Goal: Task Accomplishment & Management: Complete application form

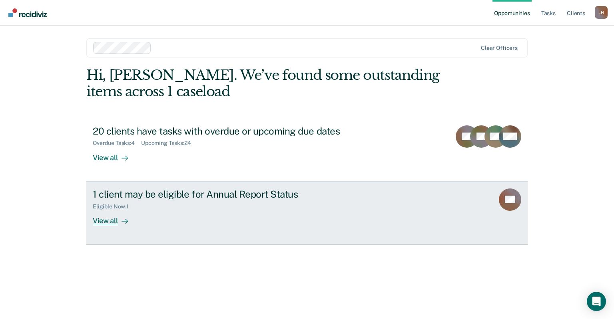
click at [113, 221] on div "View all" at bounding box center [115, 218] width 45 height 16
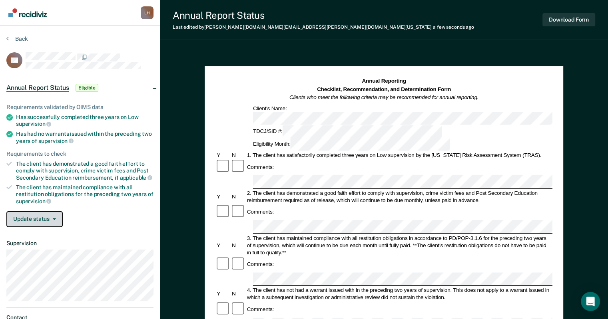
click at [52, 213] on button "Update status" at bounding box center [34, 220] width 56 height 16
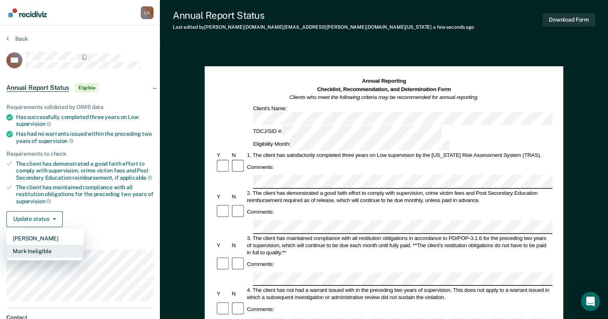
click at [56, 246] on button "Mark Ineligible" at bounding box center [44, 251] width 77 height 13
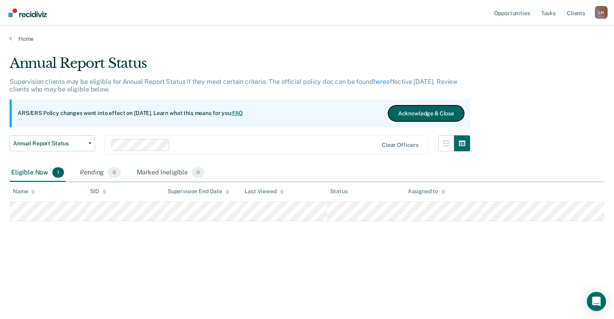
click at [437, 110] on button "Acknowledge & Close" at bounding box center [426, 114] width 76 height 16
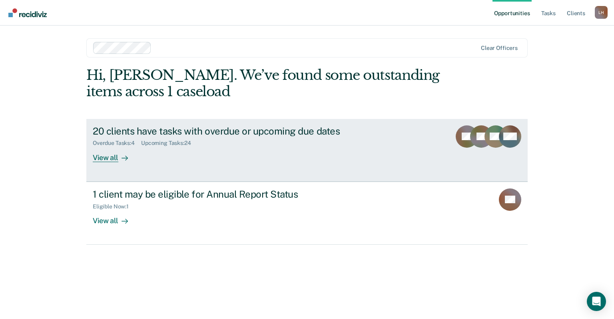
click at [114, 163] on link "20 clients have tasks with overdue or upcoming due dates Overdue Tasks : 4 Upco…" at bounding box center [306, 150] width 441 height 63
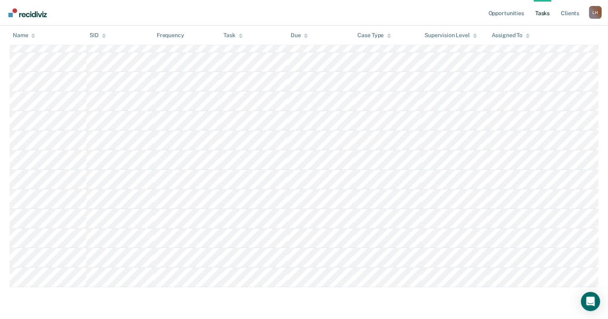
scroll to position [356, 0]
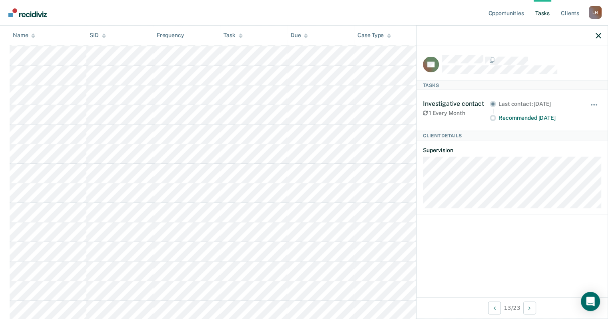
click at [602, 36] on div at bounding box center [512, 36] width 191 height 20
click at [599, 36] on icon "button" at bounding box center [599, 36] width 6 height 6
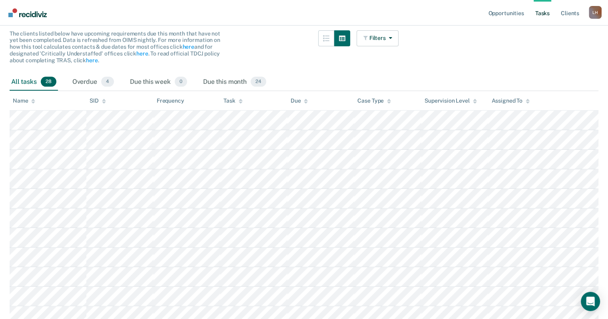
scroll to position [0, 0]
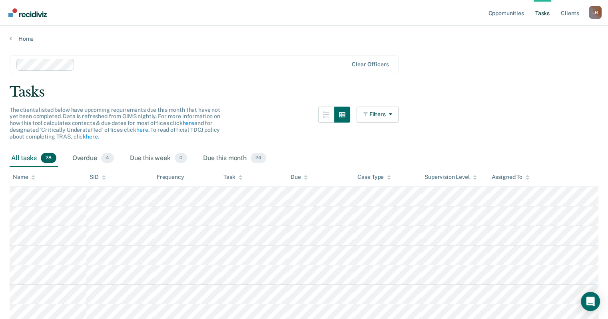
click at [22, 158] on div "All tasks 28" at bounding box center [34, 159] width 48 height 18
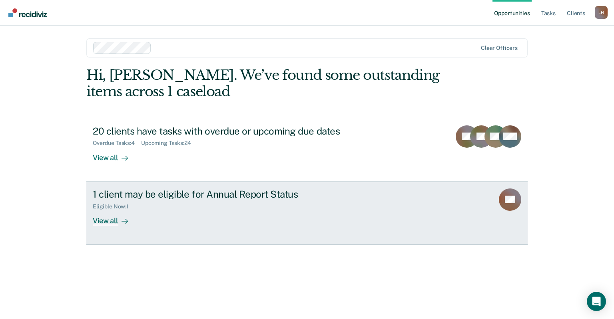
click at [200, 206] on div "Eligible Now : 1" at bounding box center [233, 205] width 281 height 10
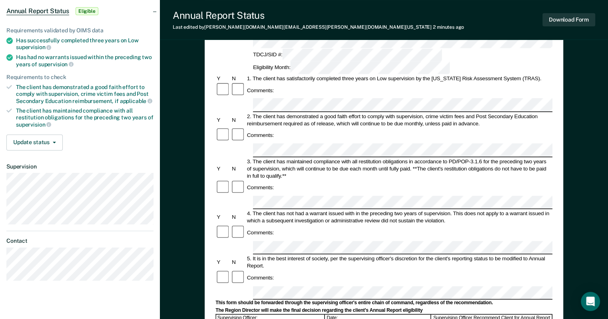
scroll to position [37, 0]
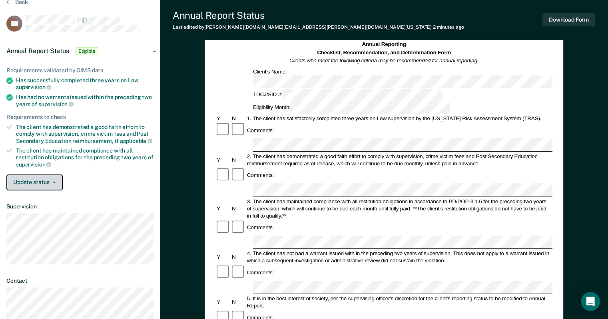
click at [53, 178] on button "Update status" at bounding box center [34, 183] width 56 height 16
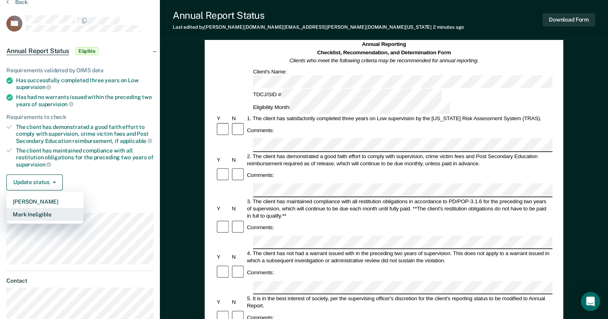
click at [51, 212] on button "Mark Ineligible" at bounding box center [44, 214] width 77 height 13
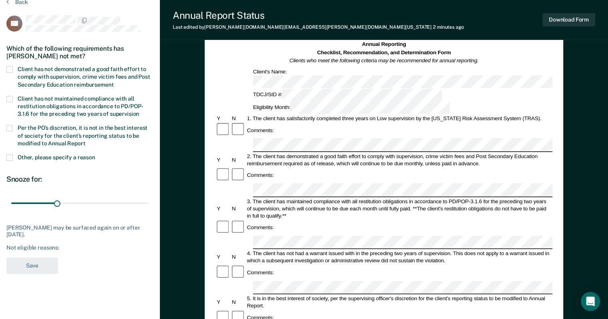
click at [9, 156] on span at bounding box center [9, 158] width 6 height 6
click at [95, 155] on input "Other, please specify a reason" at bounding box center [95, 155] width 0 height 0
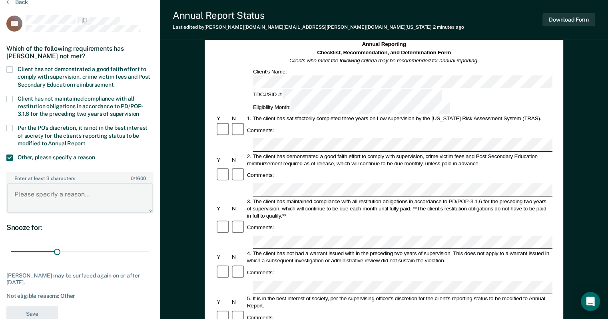
click at [44, 198] on textarea "Enter at least 3 characters 0 / 1600" at bounding box center [80, 199] width 146 height 30
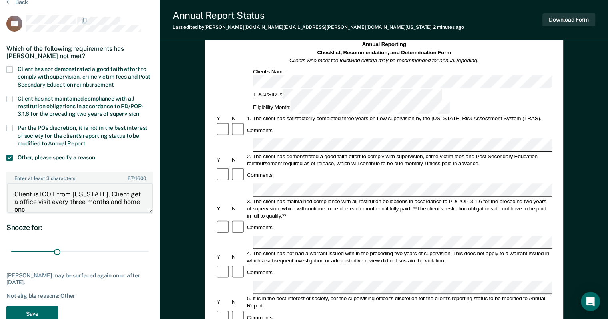
scroll to position [1, 0]
type textarea "Client is ICOT from [US_STATE], Client get a office visit every three months an…"
click at [50, 310] on button "Save" at bounding box center [32, 314] width 52 height 16
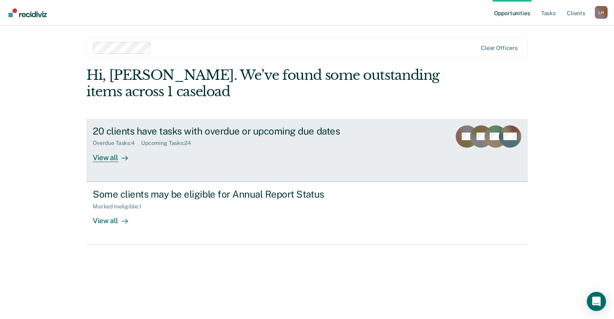
click at [109, 153] on div "View all" at bounding box center [115, 155] width 45 height 16
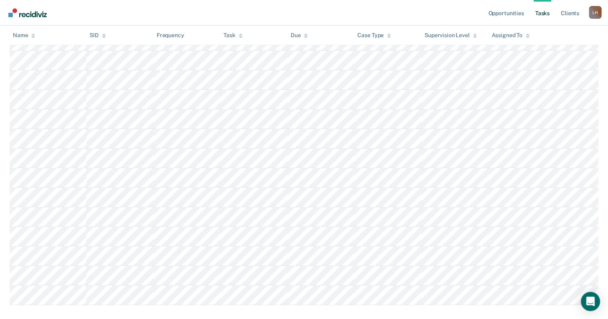
scroll to position [476, 0]
